Goal: Task Accomplishment & Management: Manage account settings

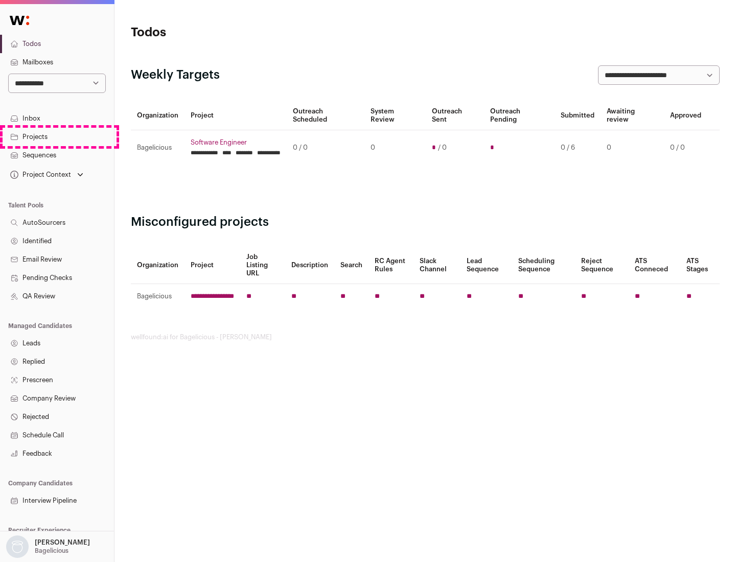
click at [57, 136] on link "Projects" at bounding box center [57, 137] width 114 height 18
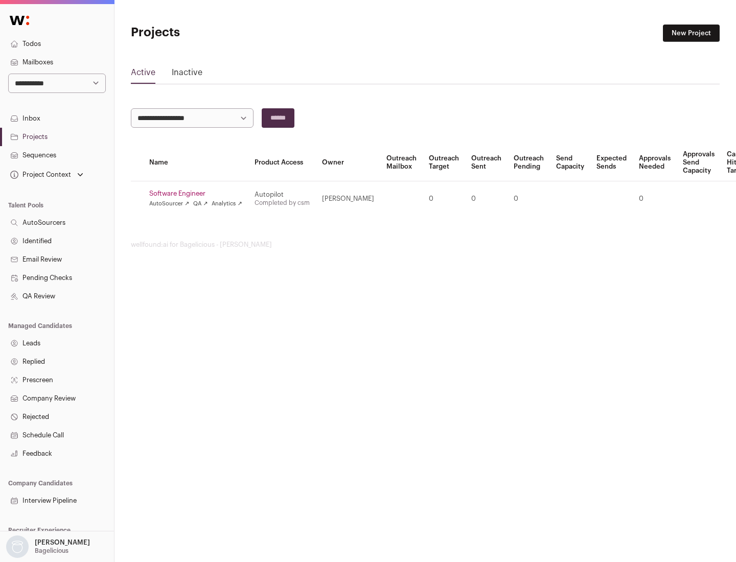
click at [199, 194] on link "Software Engineer" at bounding box center [195, 193] width 93 height 8
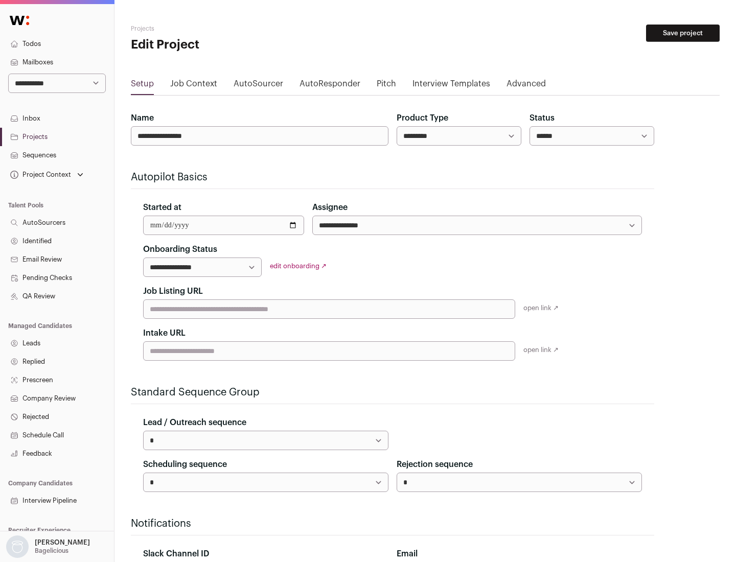
click at [682, 33] on button "Save project" at bounding box center [683, 33] width 74 height 17
